Goal: Navigation & Orientation: Find specific page/section

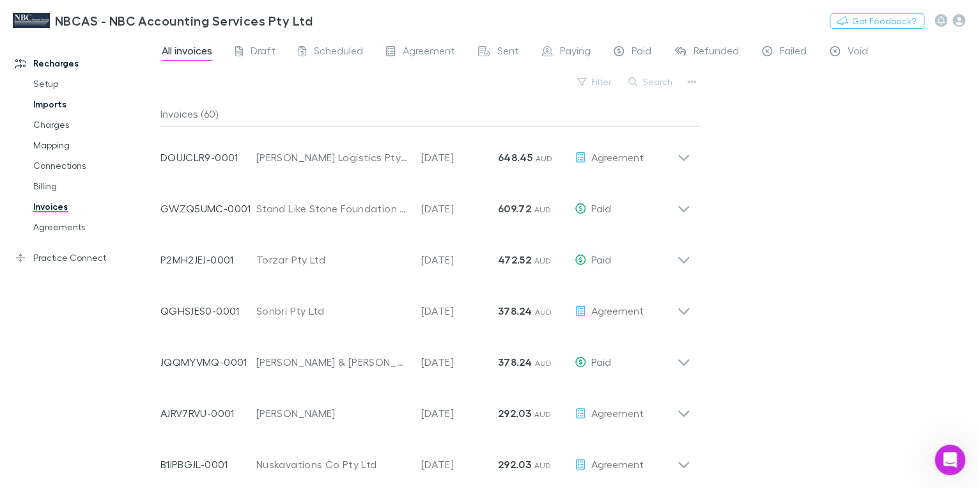
scroll to position [5841, 0]
click at [49, 123] on link "Charges" at bounding box center [92, 124] width 145 height 20
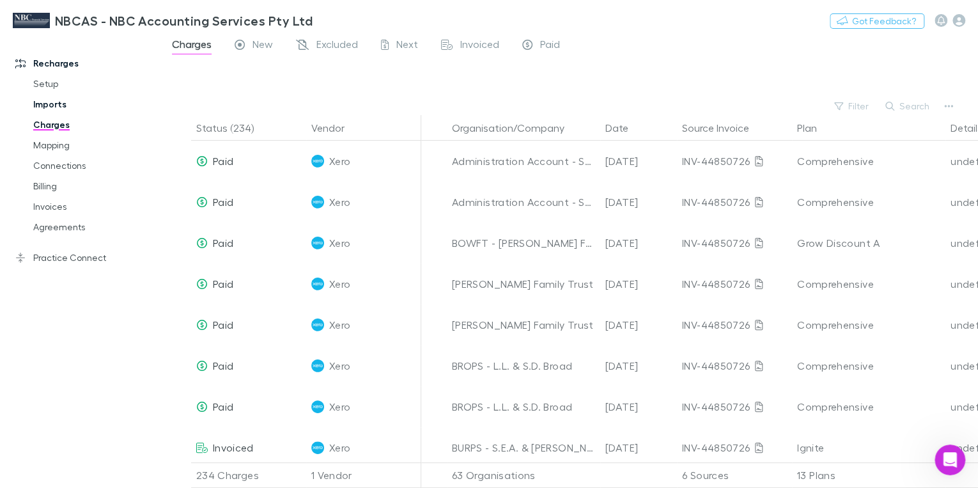
click at [41, 101] on link "Imports" at bounding box center [92, 104] width 145 height 20
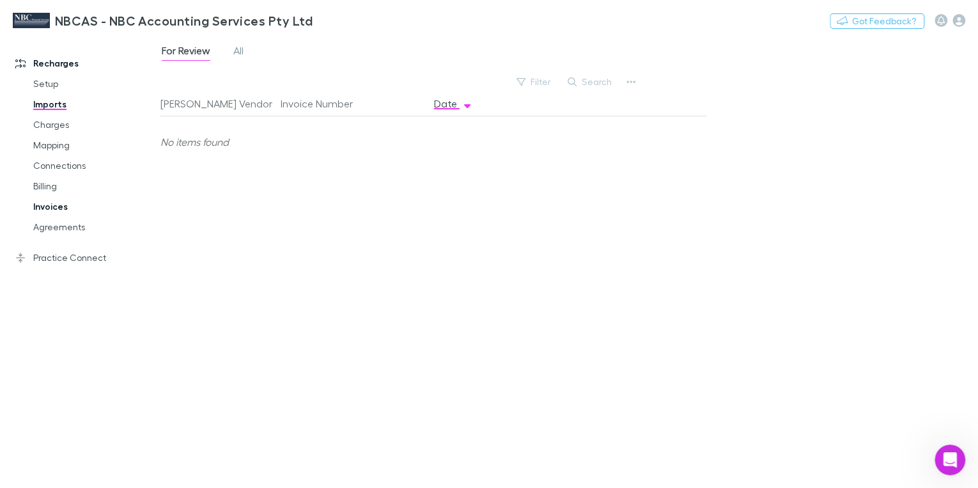
click at [51, 202] on link "Invoices" at bounding box center [92, 206] width 145 height 20
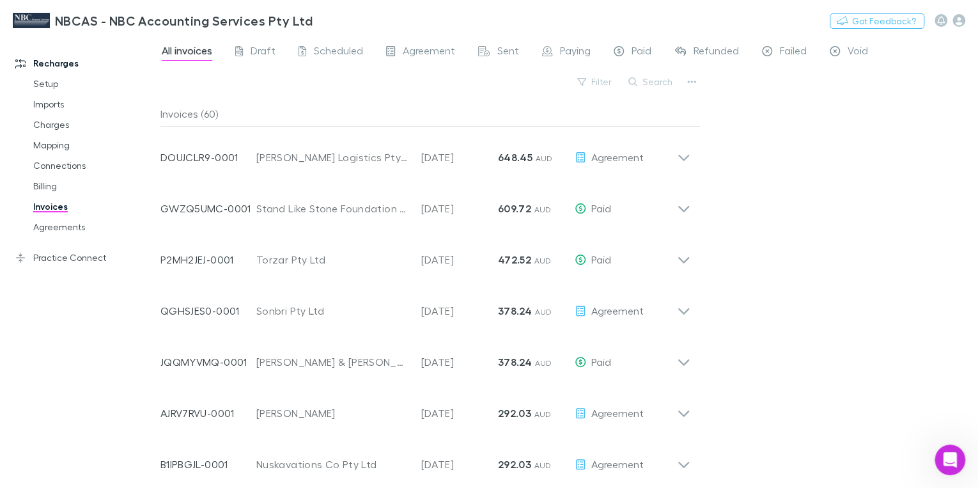
click at [770, 79] on div "All invoices Draft Scheduled Agreement Sent Paying Paid Refunded Failed Void Fi…" at bounding box center [569, 262] width 818 height 452
